Goal: Information Seeking & Learning: Check status

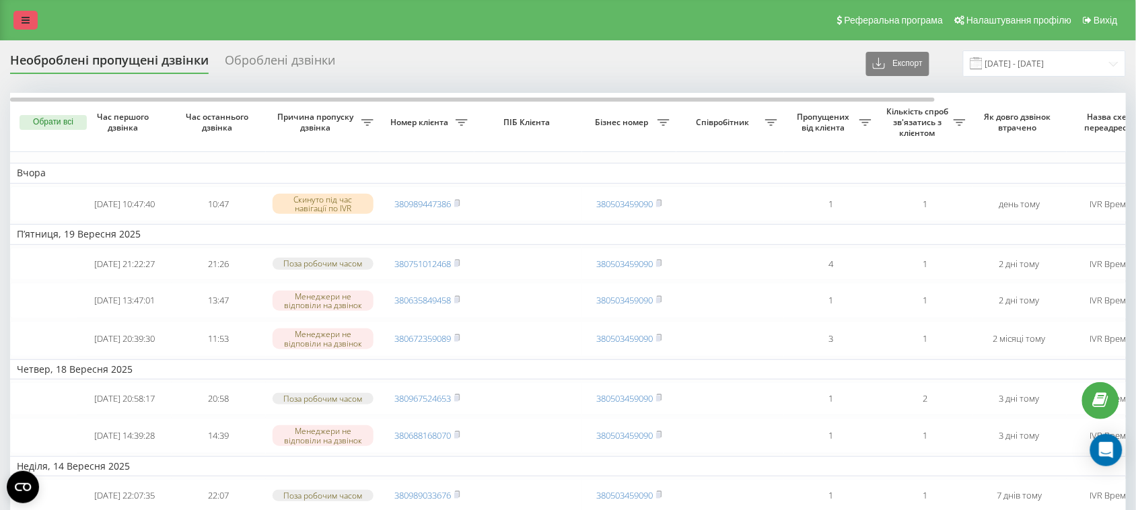
click at [17, 21] on link at bounding box center [25, 20] width 24 height 19
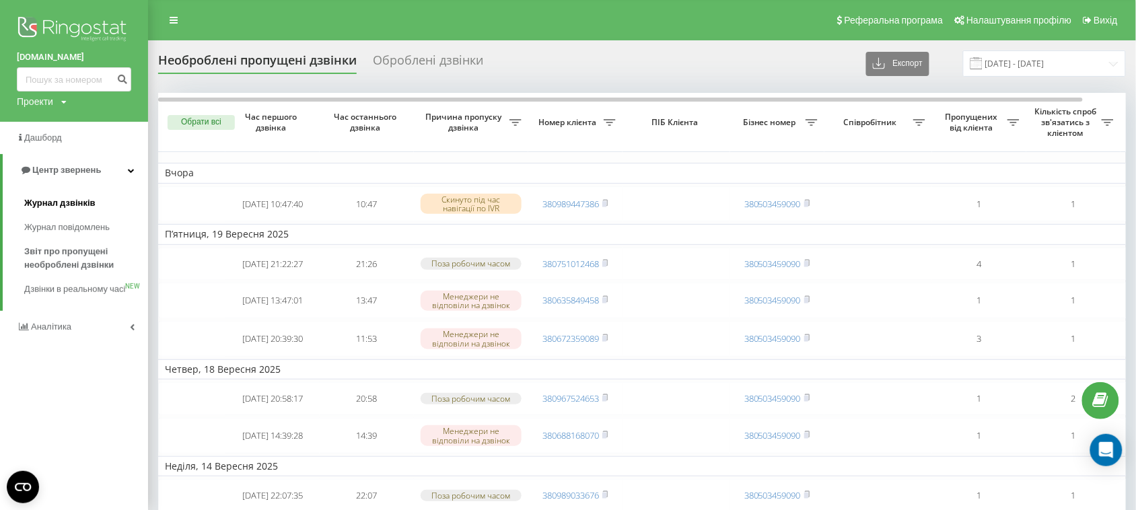
click at [72, 199] on span "Журнал дзвінків" at bounding box center [59, 203] width 71 height 13
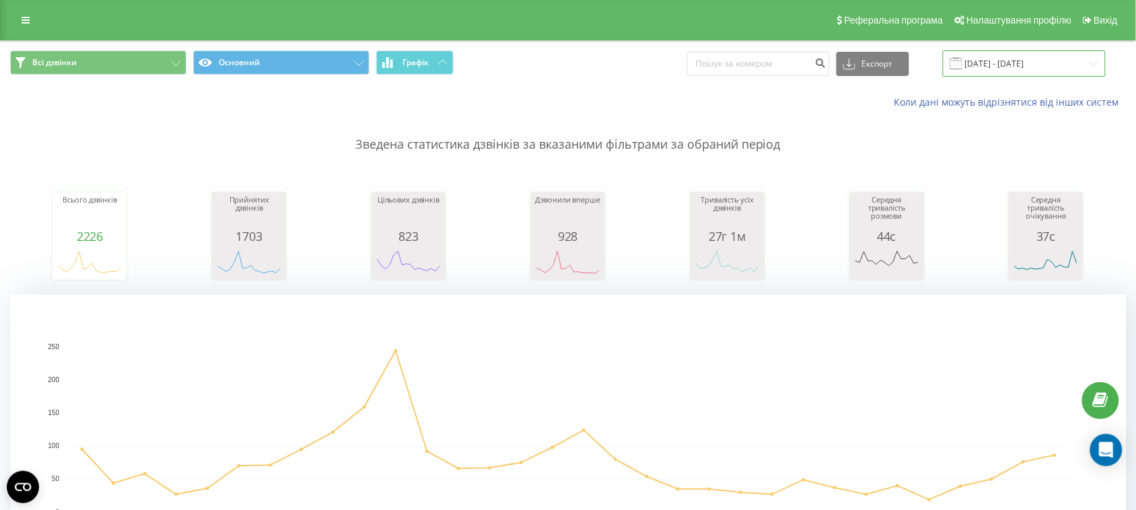
click at [1095, 65] on input "[DATE] - [DATE]" at bounding box center [1024, 63] width 163 height 26
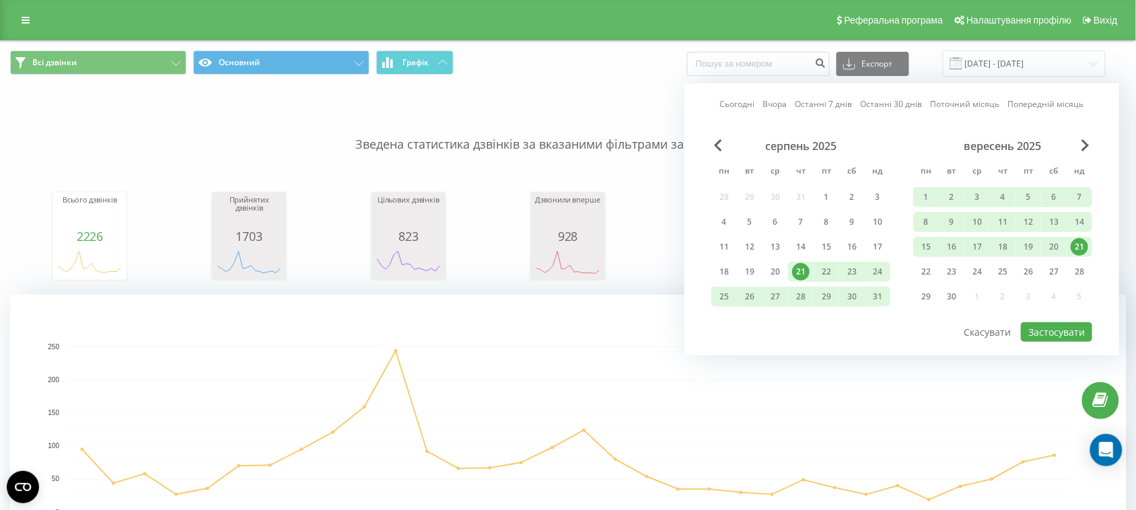
click at [1081, 242] on div "21" at bounding box center [1080, 247] width 18 height 18
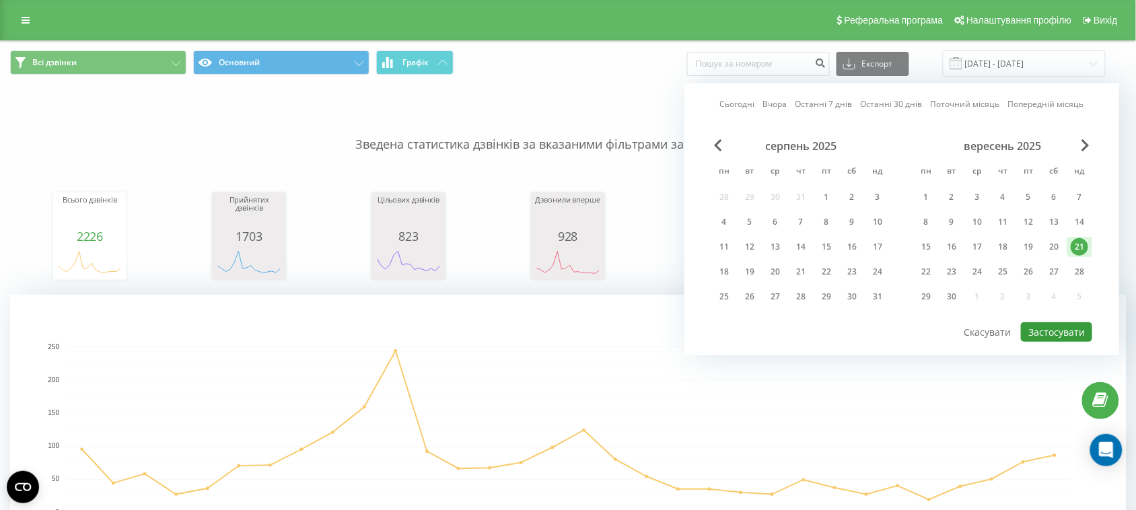
click at [1054, 330] on button "Застосувати" at bounding box center [1056, 332] width 71 height 20
type input "21.09.2025 - 21.09.2025"
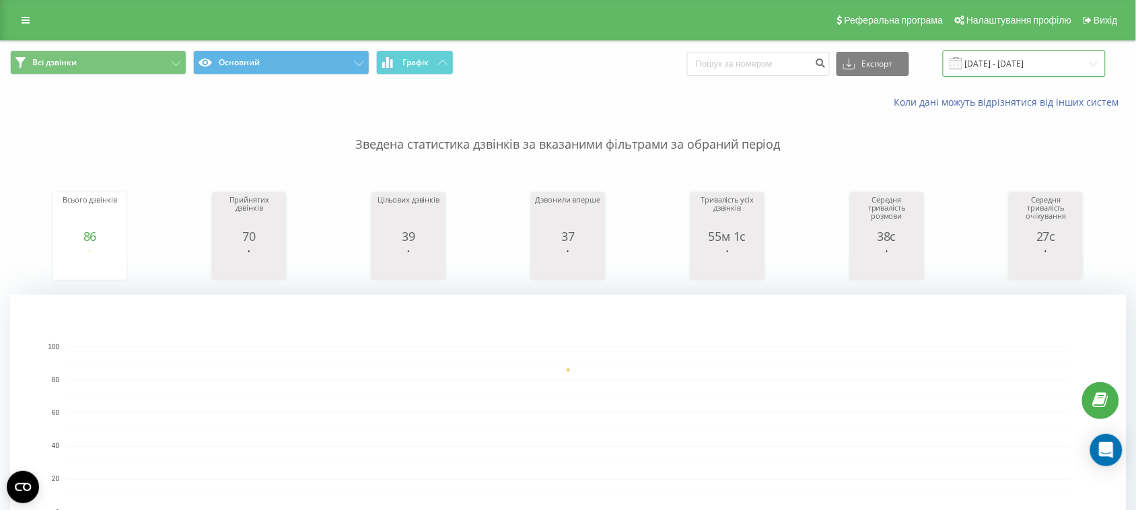
click at [1070, 64] on input "21.09.2025 - 21.09.2025" at bounding box center [1024, 63] width 163 height 26
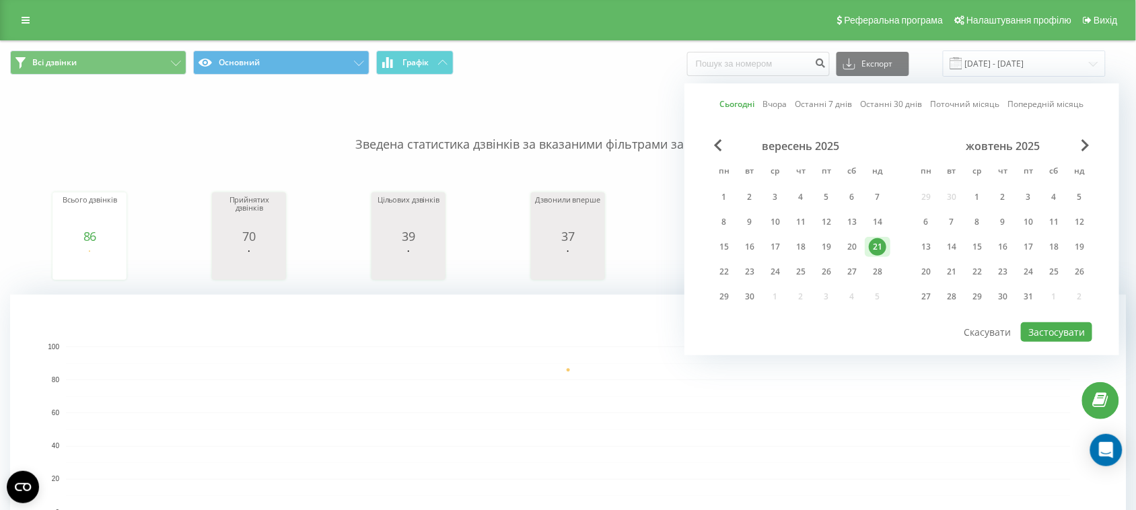
click at [875, 242] on div "21" at bounding box center [878, 247] width 18 height 18
click at [1054, 331] on button "Застосувати" at bounding box center [1056, 332] width 71 height 20
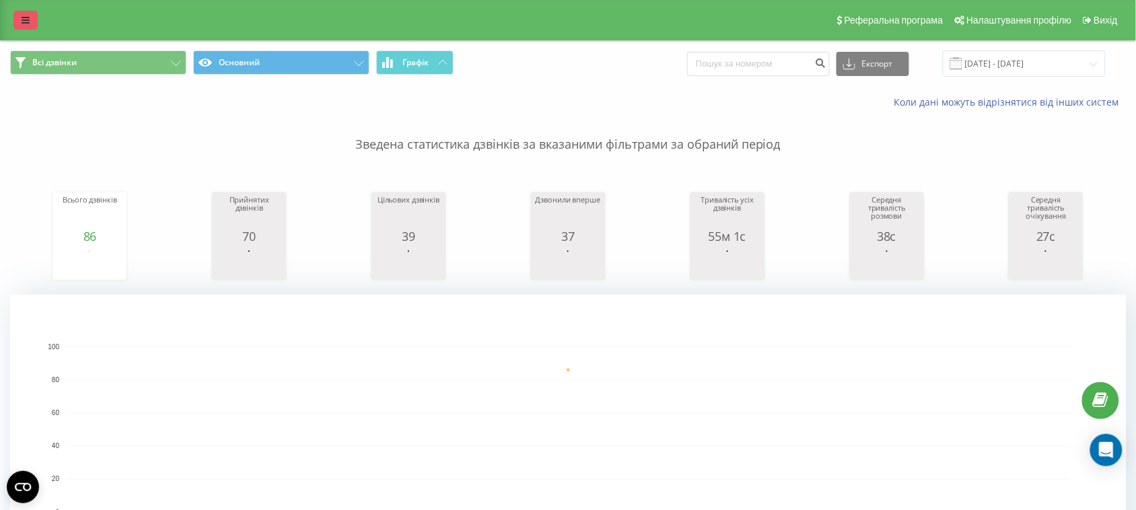
click at [26, 22] on icon at bounding box center [26, 19] width 8 height 9
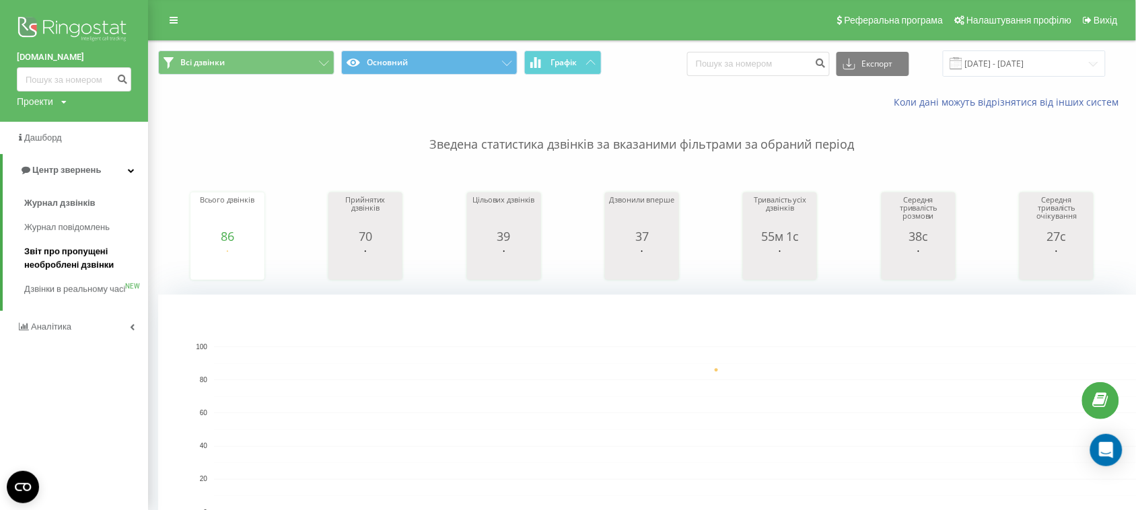
click at [61, 257] on span "Звіт про пропущені необроблені дзвінки" at bounding box center [82, 258] width 117 height 27
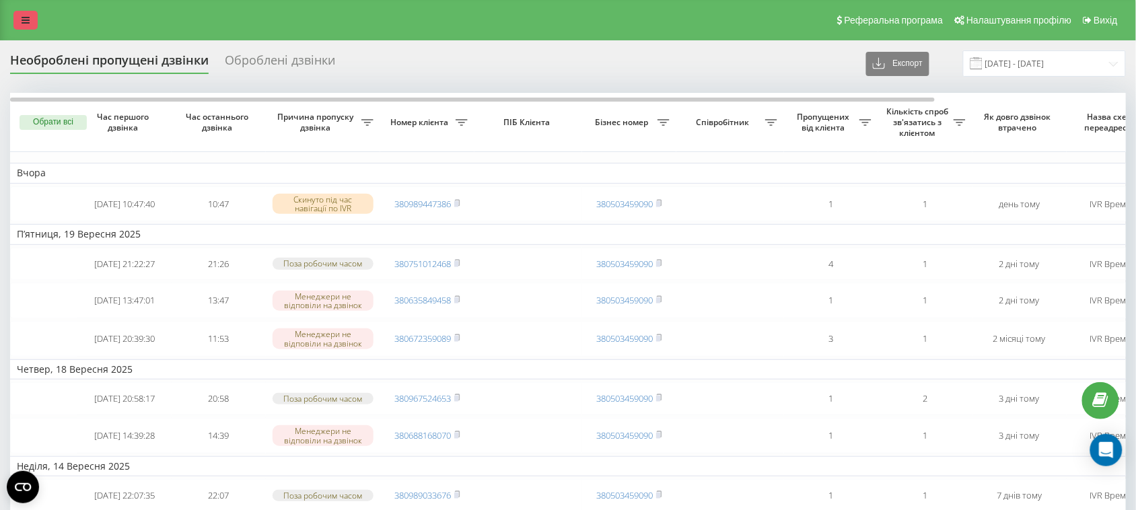
click at [26, 18] on icon at bounding box center [26, 19] width 8 height 9
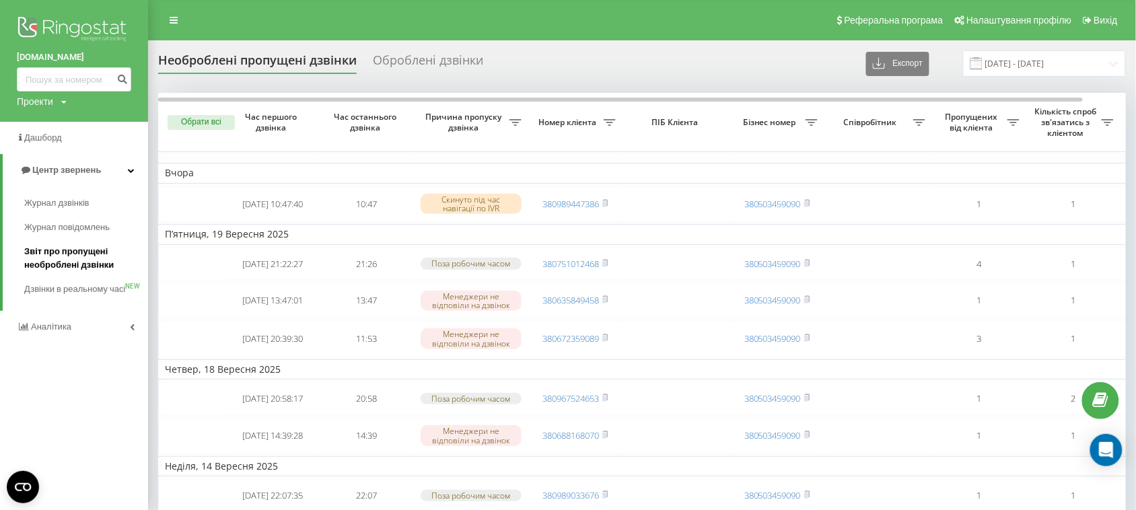
click at [71, 263] on span "Звіт про пропущені необроблені дзвінки" at bounding box center [82, 258] width 117 height 27
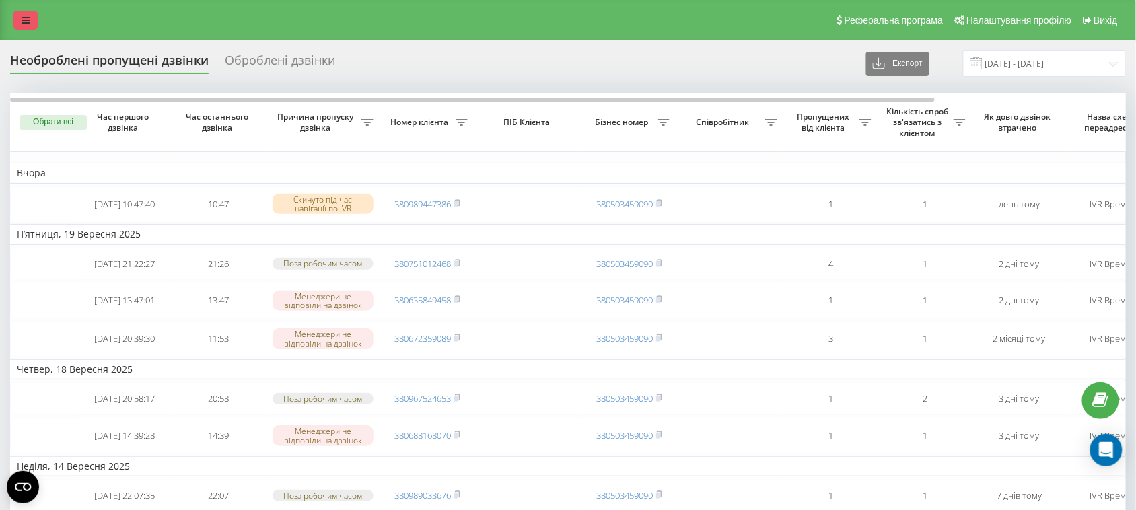
click at [27, 22] on icon at bounding box center [26, 19] width 8 height 9
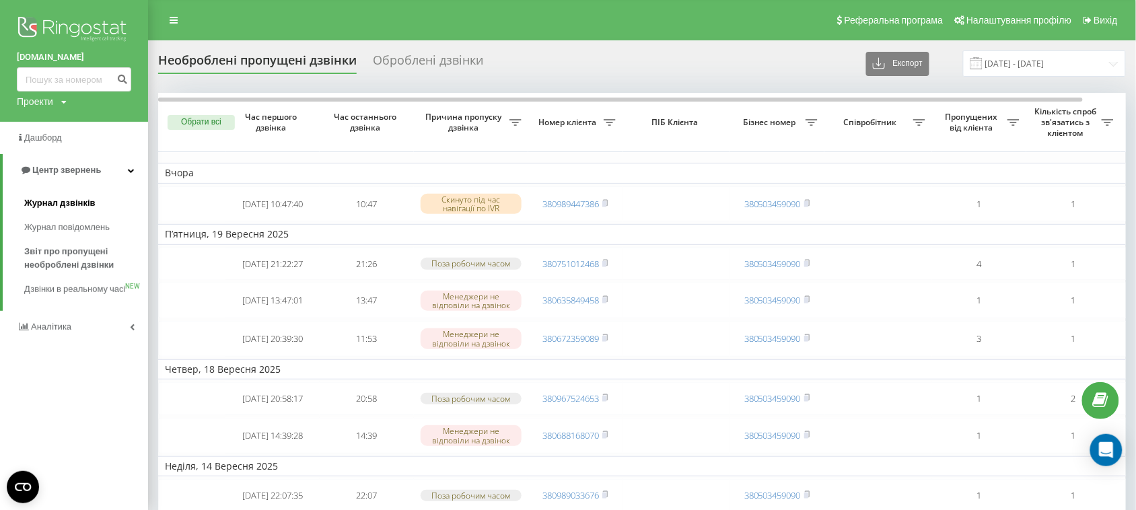
click at [75, 204] on span "Журнал дзвінків" at bounding box center [59, 203] width 71 height 13
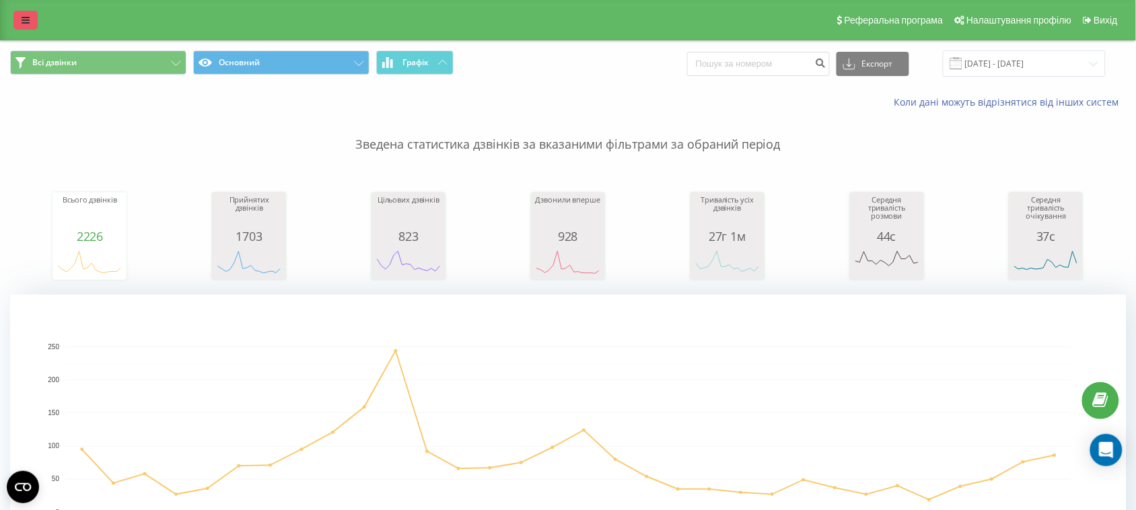
click at [30, 24] on link at bounding box center [25, 20] width 24 height 19
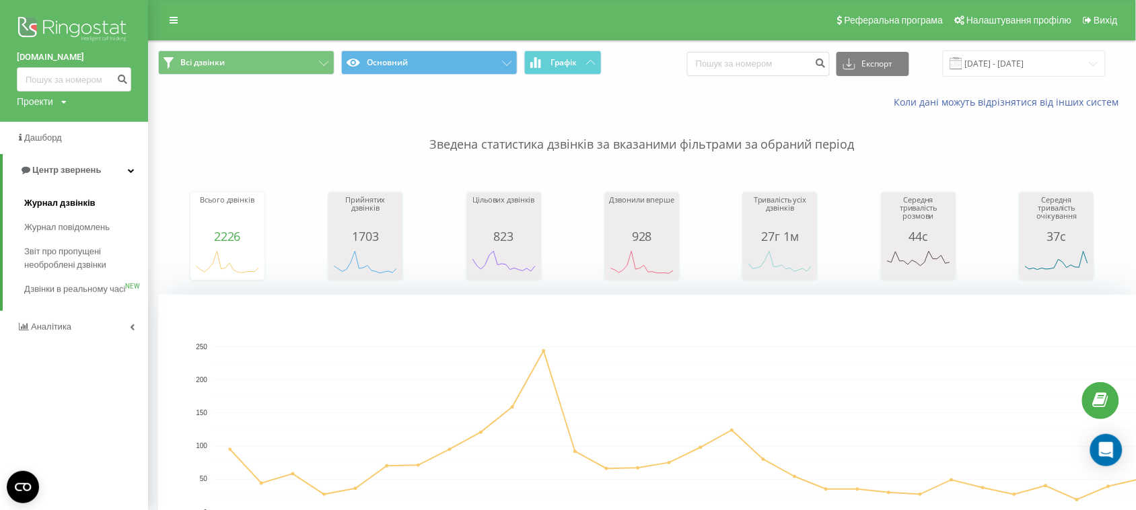
click at [59, 203] on span "Журнал дзвінків" at bounding box center [59, 203] width 71 height 13
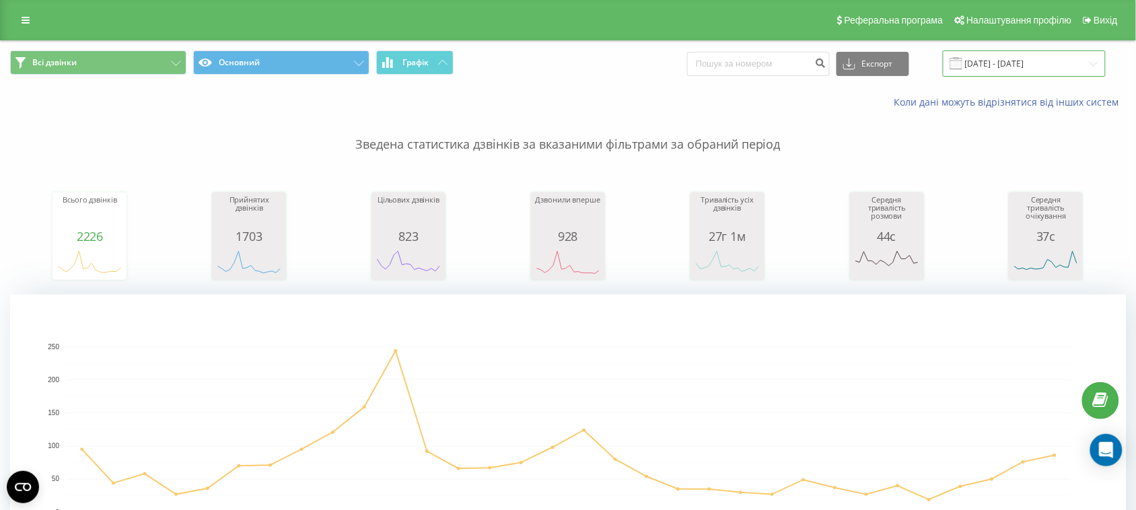
click at [1049, 67] on input "[DATE] - [DATE]" at bounding box center [1024, 63] width 163 height 26
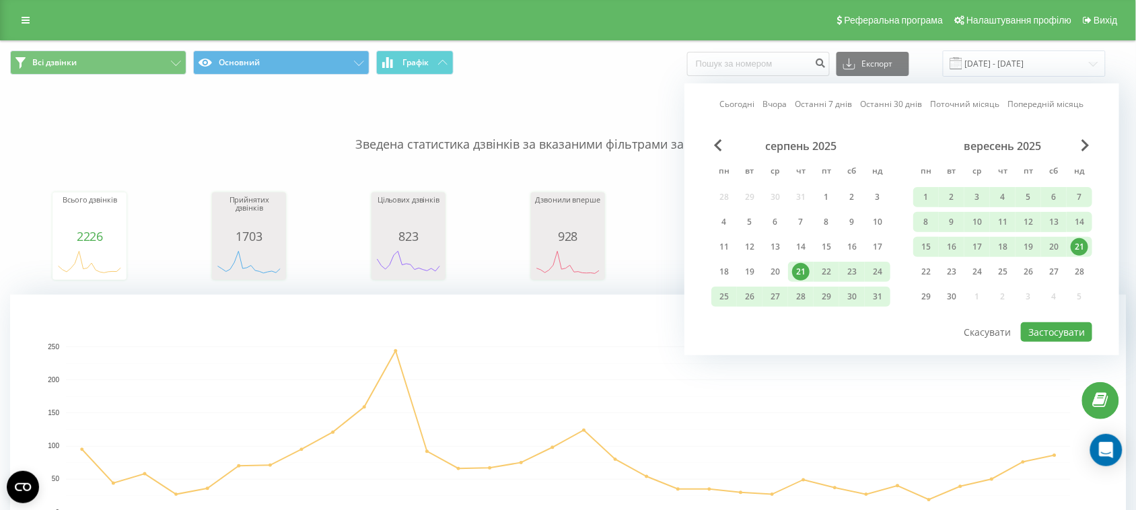
click at [1085, 246] on div "21" at bounding box center [1080, 247] width 18 height 18
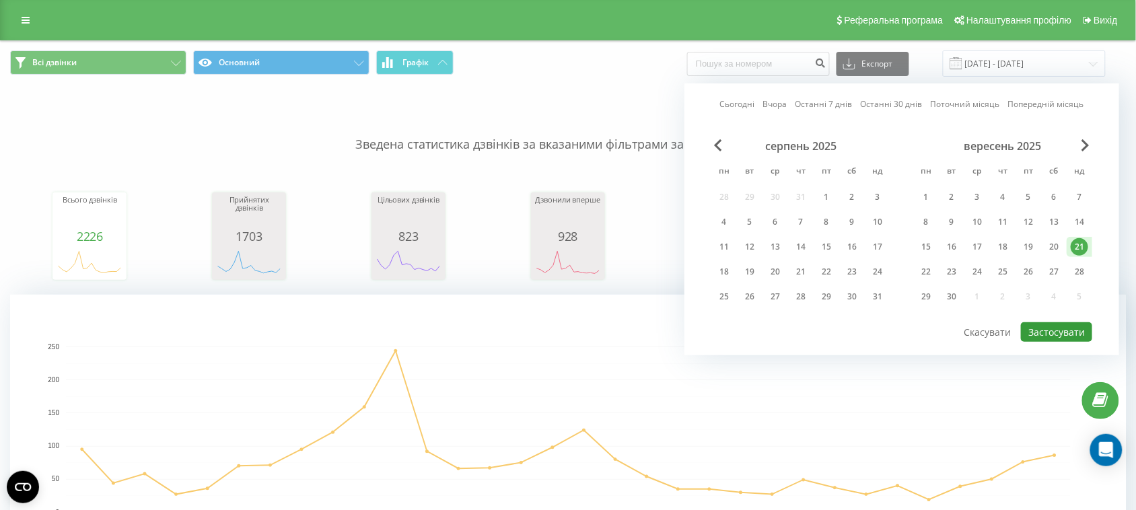
click at [1054, 322] on button "Застосувати" at bounding box center [1056, 332] width 71 height 20
type input "21.09.2025 - 21.09.2025"
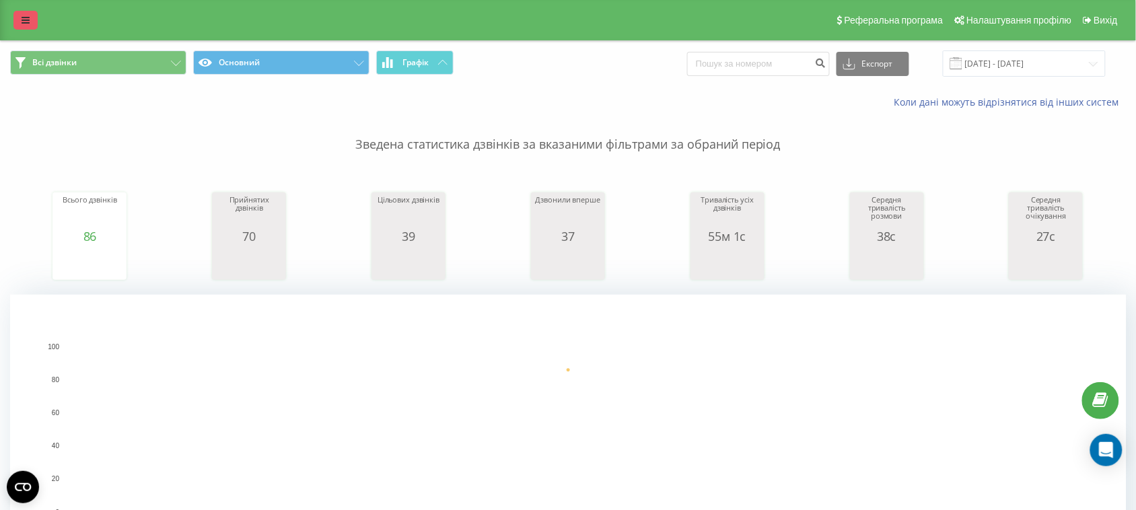
click at [28, 19] on icon at bounding box center [26, 19] width 8 height 9
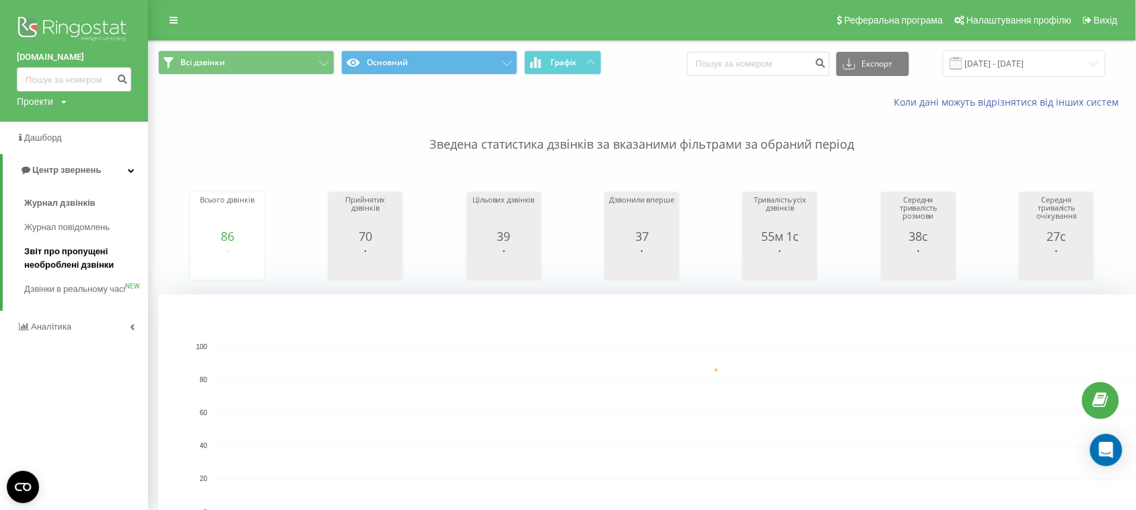
click at [73, 264] on span "Звіт про пропущені необроблені дзвінки" at bounding box center [82, 258] width 117 height 27
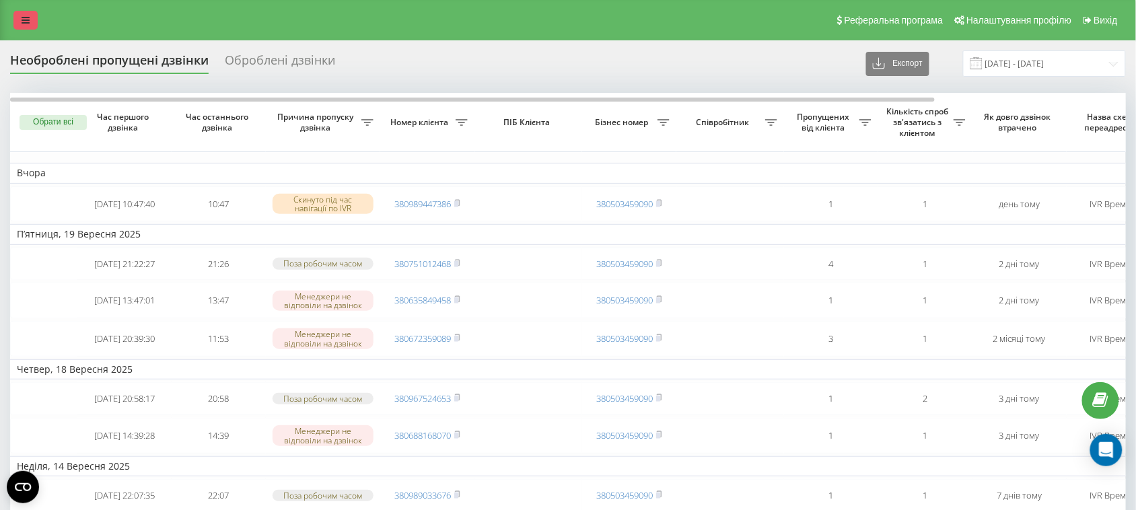
click at [31, 21] on link at bounding box center [25, 20] width 24 height 19
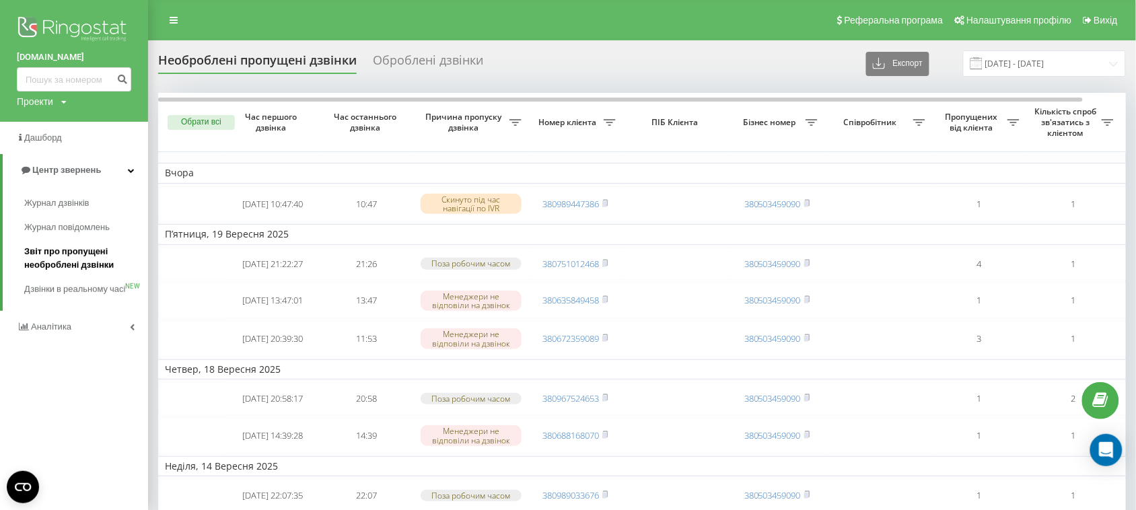
click at [83, 266] on span "Звіт про пропущені необроблені дзвінки" at bounding box center [82, 258] width 117 height 27
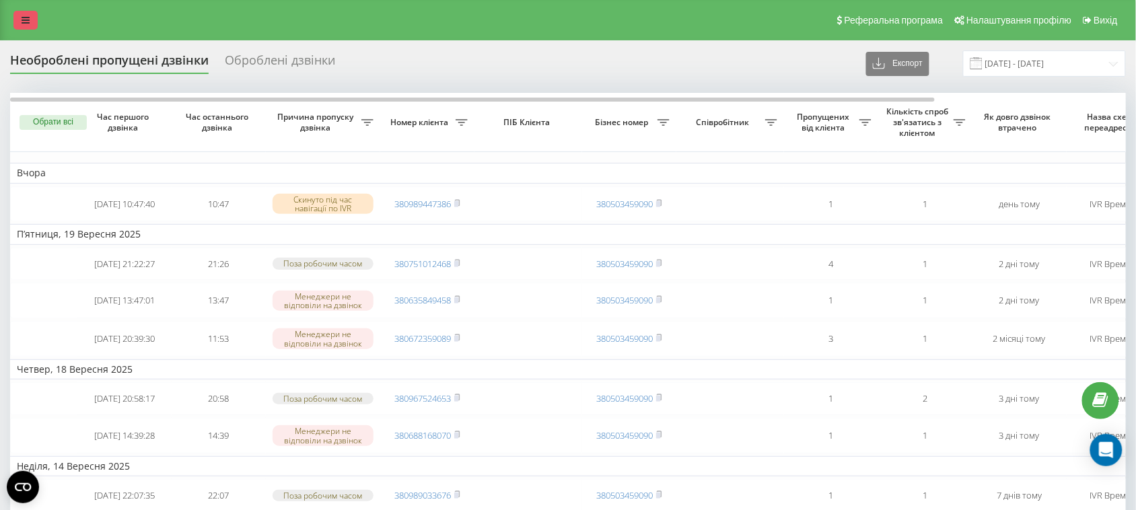
click at [22, 18] on icon at bounding box center [26, 19] width 8 height 9
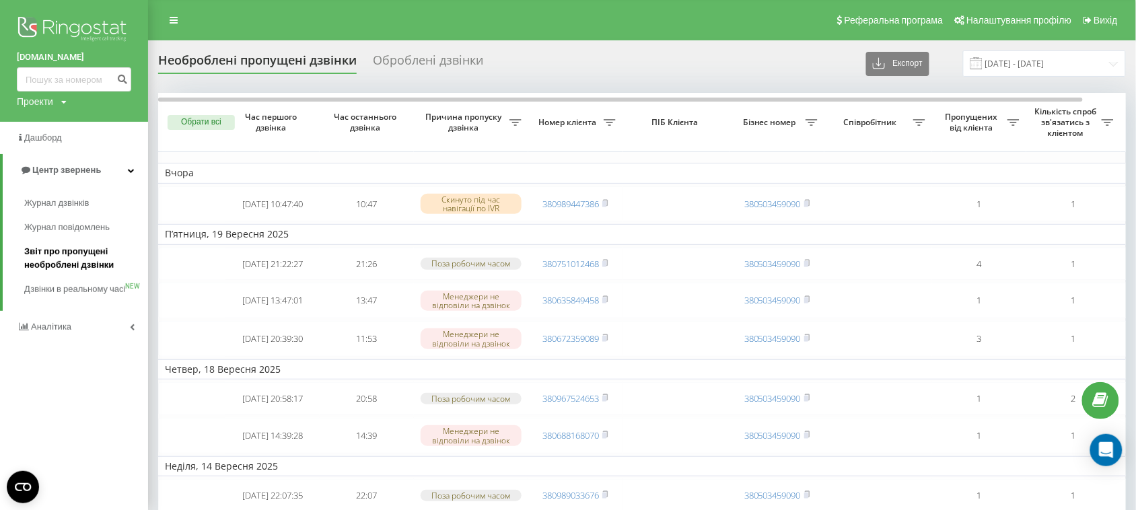
click at [75, 260] on span "Звіт про пропущені необроблені дзвінки" at bounding box center [82, 258] width 117 height 27
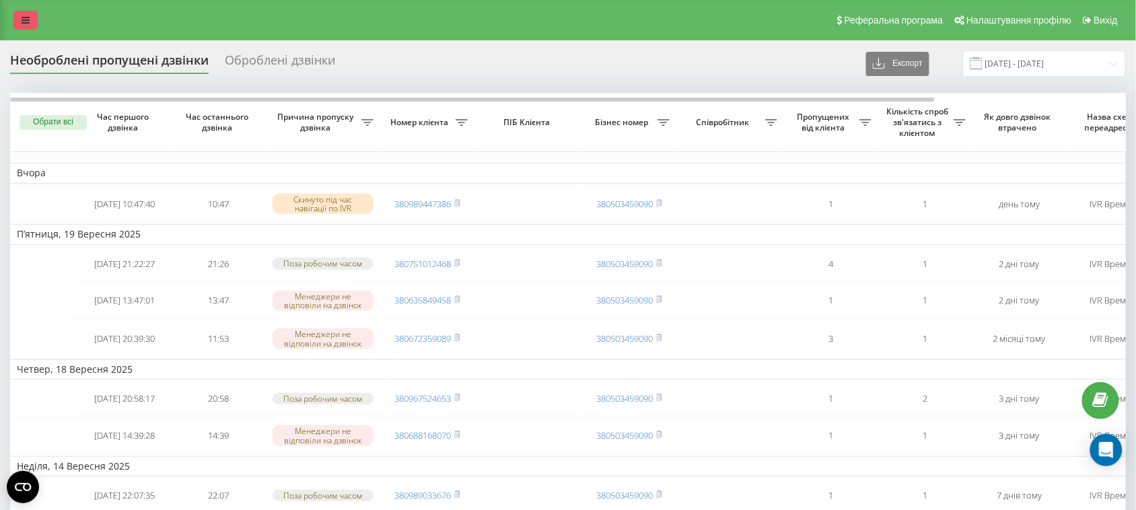
click at [20, 12] on link at bounding box center [25, 20] width 24 height 19
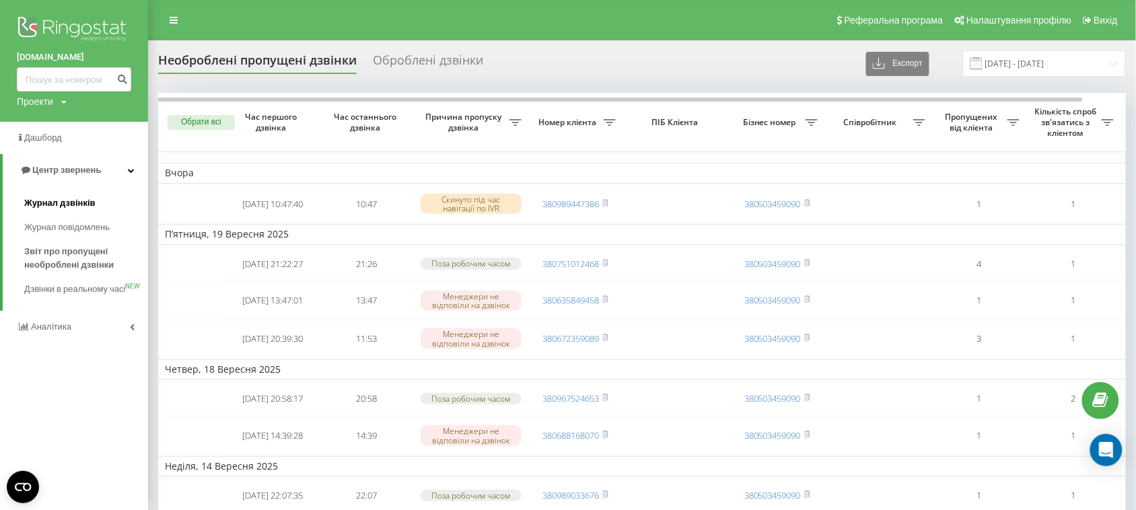
click at [75, 201] on span "Журнал дзвінків" at bounding box center [59, 203] width 71 height 13
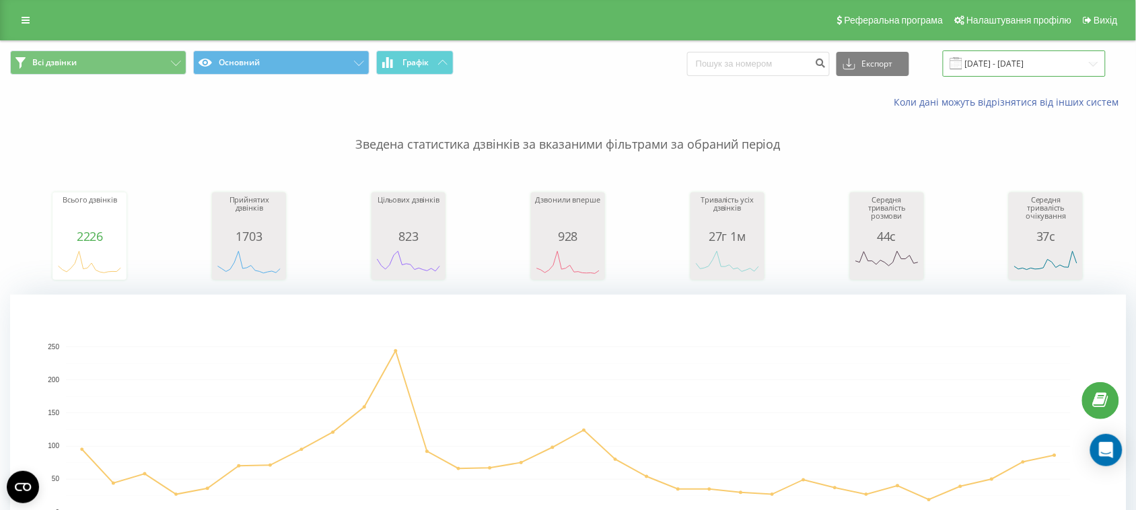
click at [1087, 64] on input "[DATE] - [DATE]" at bounding box center [1024, 63] width 163 height 26
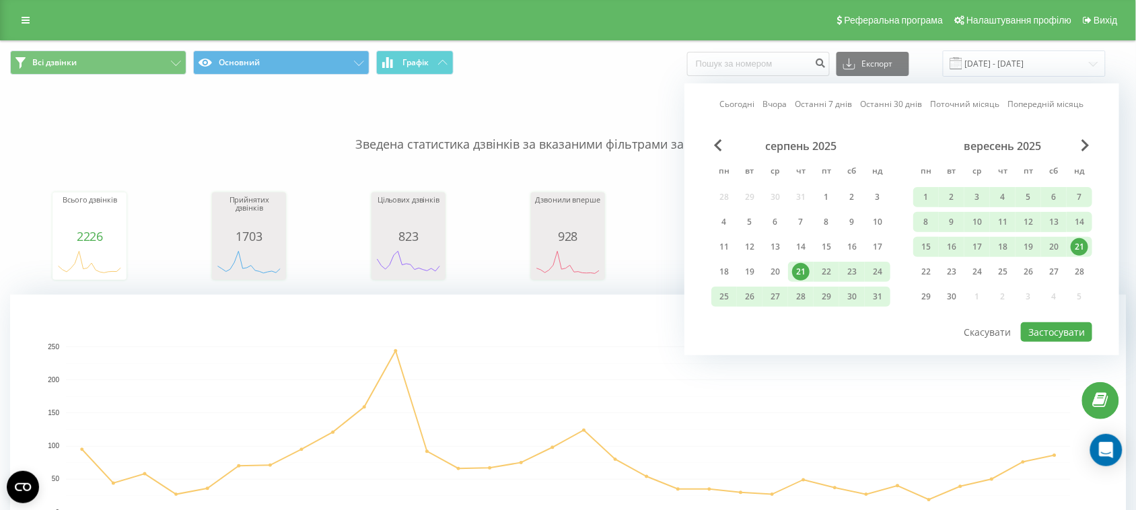
click at [1082, 243] on div "21" at bounding box center [1080, 247] width 18 height 18
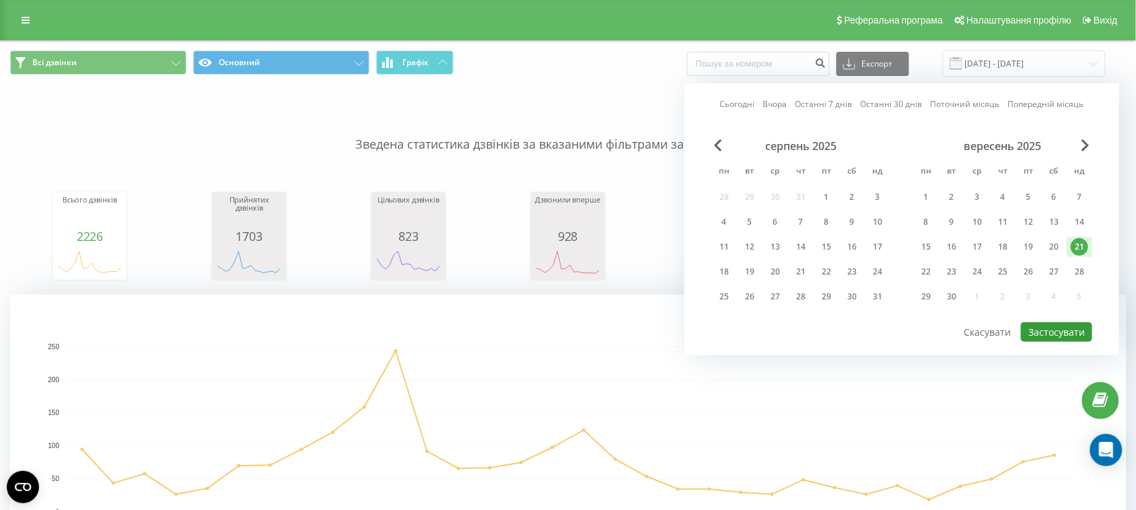
click at [1068, 327] on button "Застосувати" at bounding box center [1056, 332] width 71 height 20
type input "21.09.2025 - 21.09.2025"
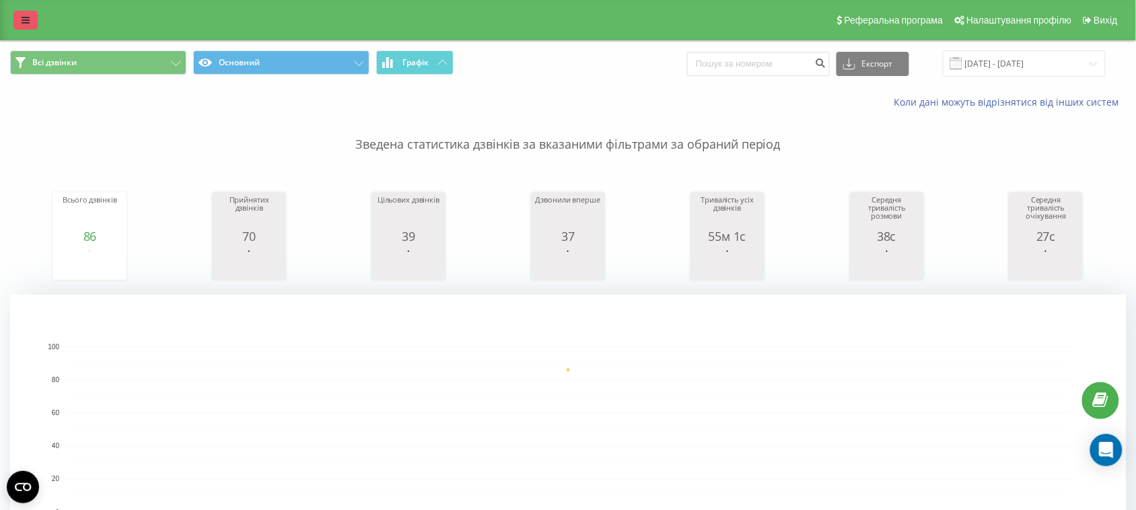
click at [28, 18] on icon at bounding box center [26, 19] width 8 height 9
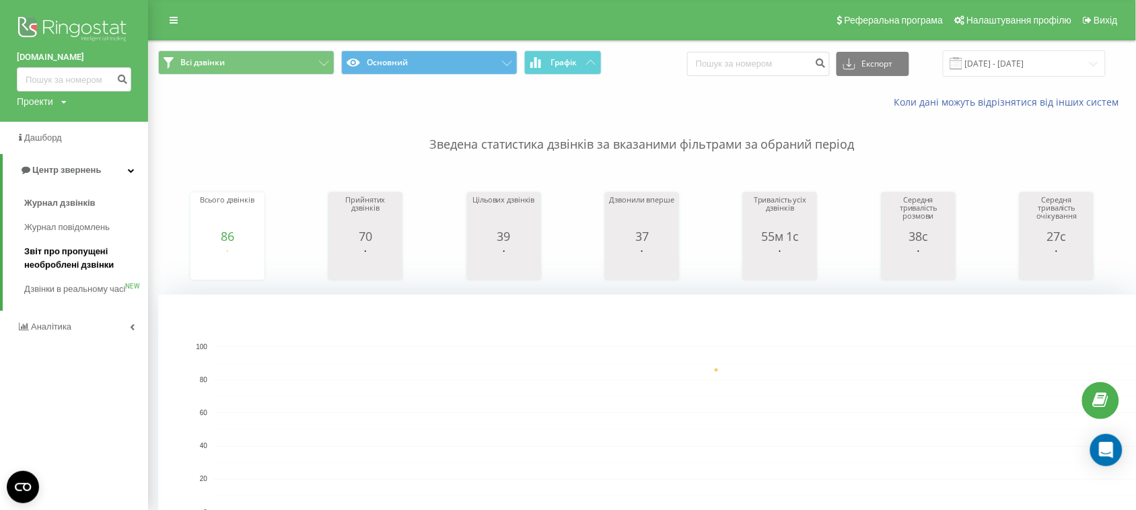
click at [71, 258] on span "Звіт про пропущені необроблені дзвінки" at bounding box center [82, 258] width 117 height 27
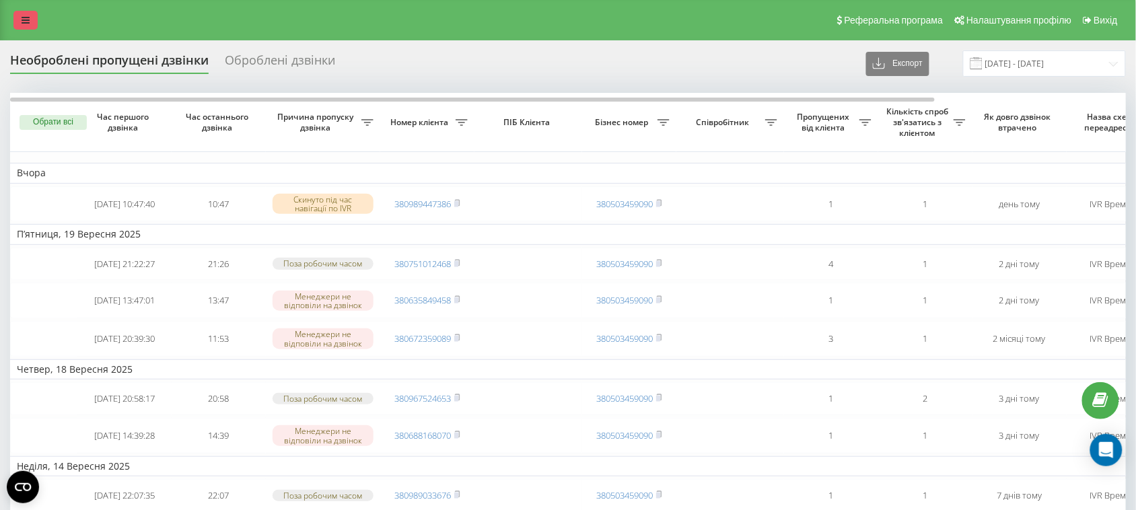
click at [27, 18] on icon at bounding box center [26, 19] width 8 height 9
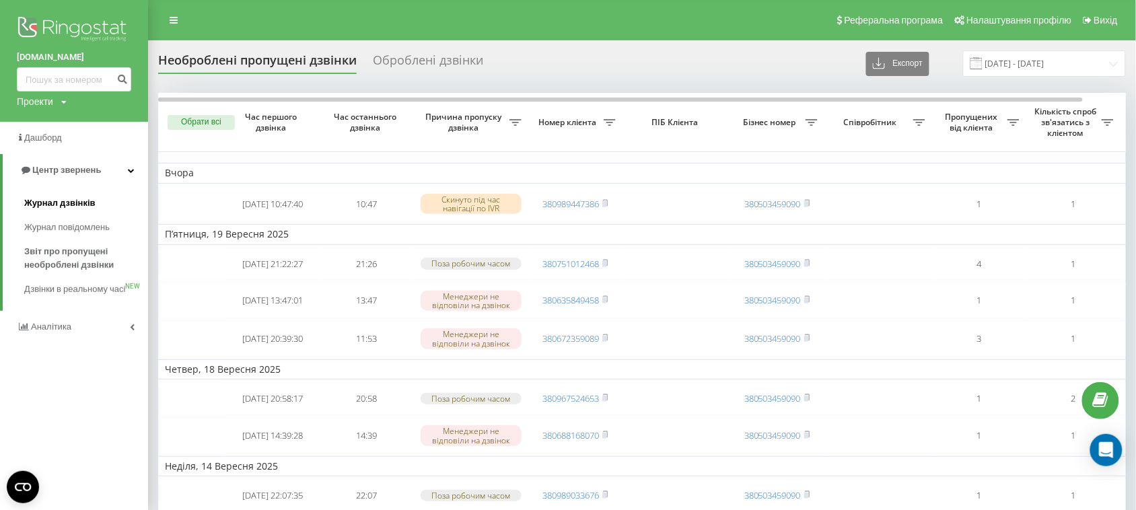
click at [57, 201] on span "Журнал дзвінків" at bounding box center [59, 203] width 71 height 13
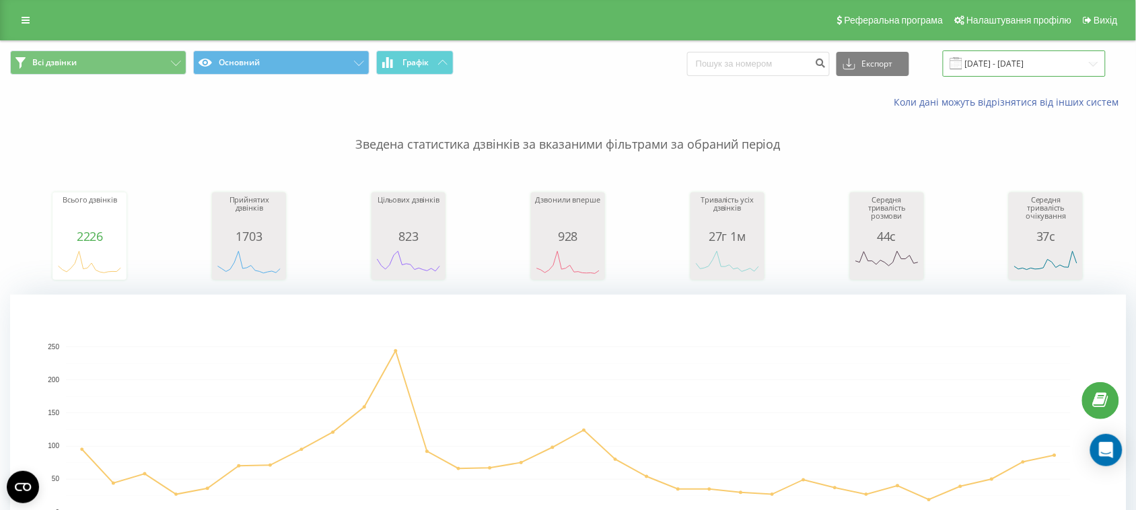
click at [1030, 66] on input "[DATE] - [DATE]" at bounding box center [1024, 63] width 163 height 26
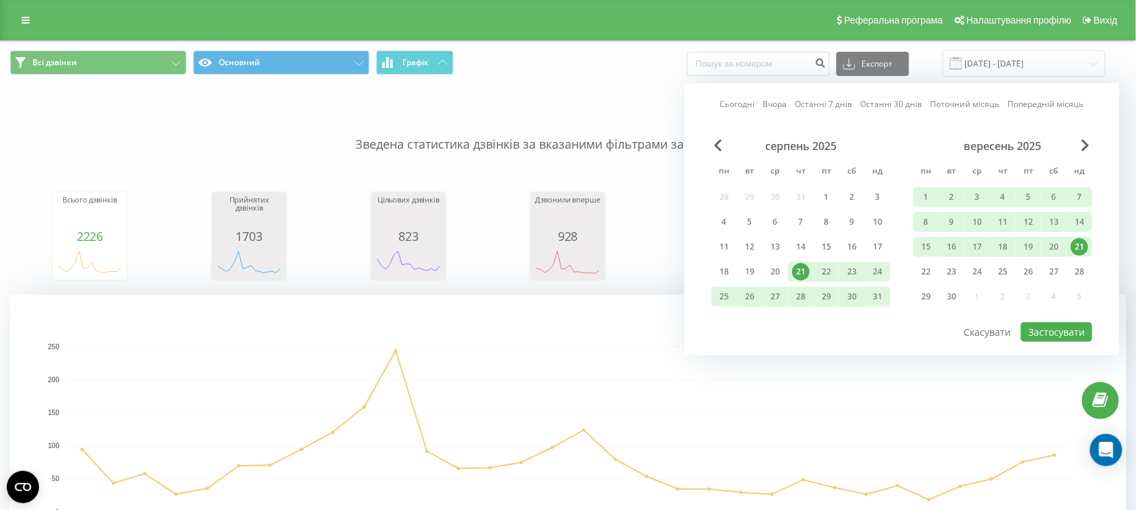
click at [1075, 243] on div "21" at bounding box center [1080, 247] width 18 height 18
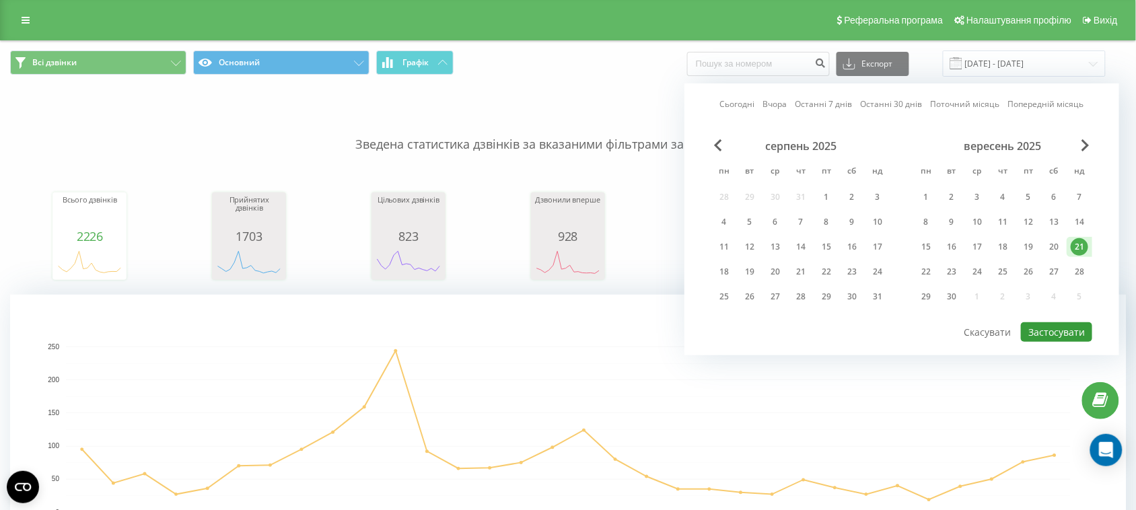
click at [1054, 325] on button "Застосувати" at bounding box center [1056, 332] width 71 height 20
type input "[DATE] - [DATE]"
